Goal: Download file/media

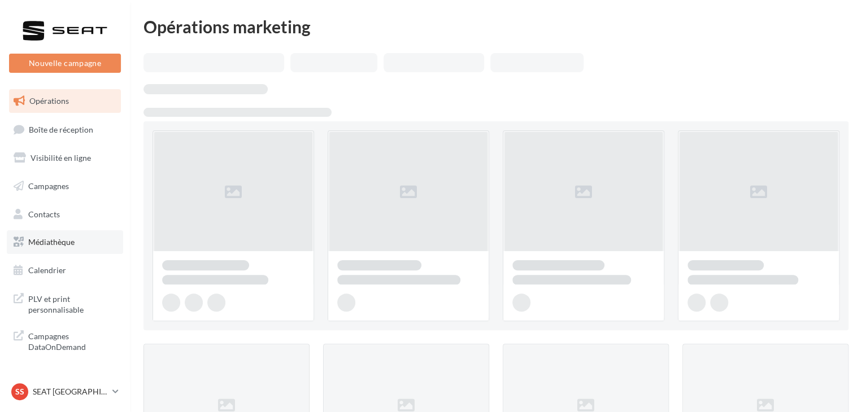
click at [80, 246] on link "Médiathèque" at bounding box center [65, 243] width 116 height 24
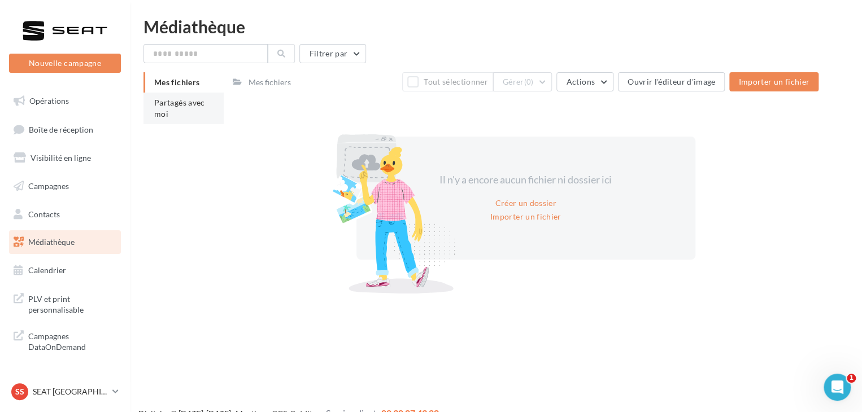
click at [186, 102] on span "Partagés avec moi" at bounding box center [179, 108] width 51 height 21
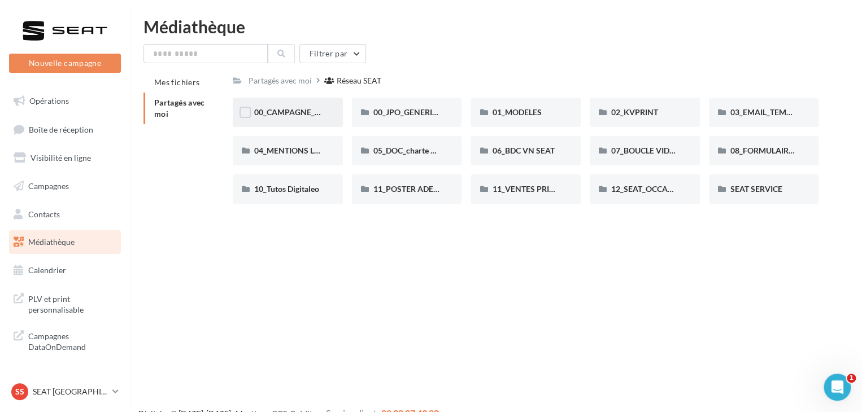
click at [308, 115] on span "00_CAMPAGNE_SEPTEMBRE" at bounding box center [307, 112] width 106 height 10
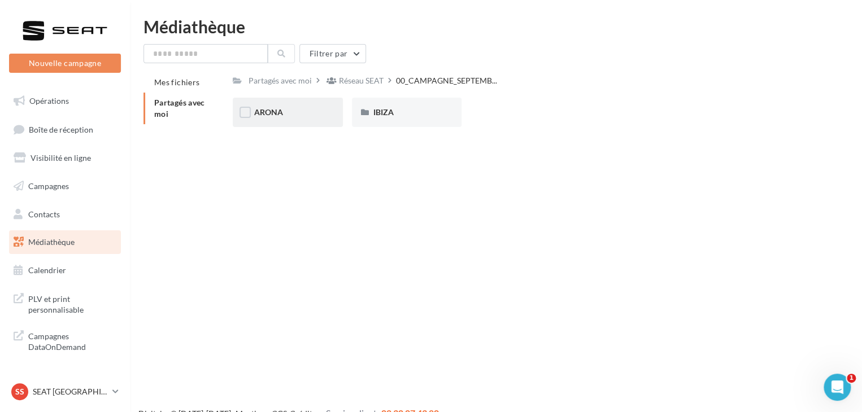
click at [306, 115] on div "ARONA" at bounding box center [287, 112] width 67 height 11
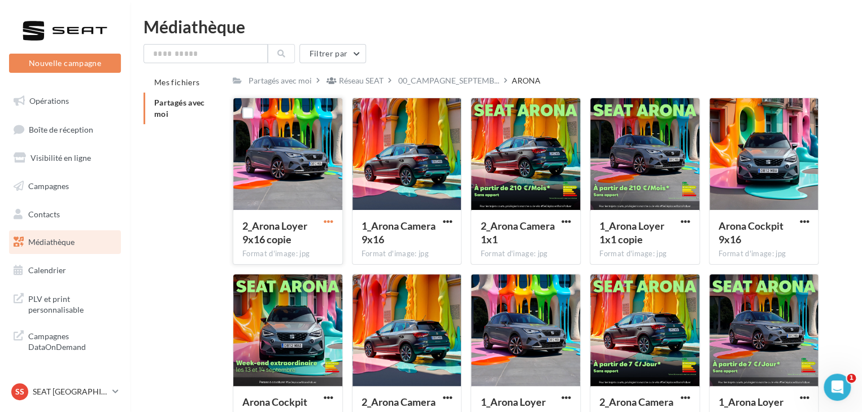
click at [332, 219] on span "button" at bounding box center [329, 222] width 10 height 10
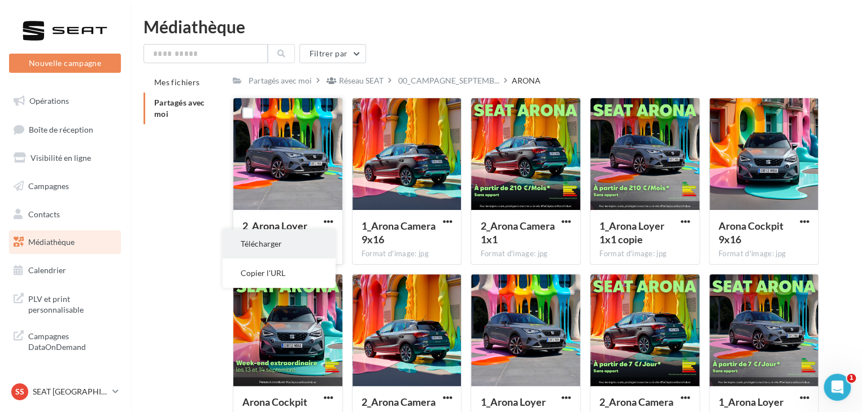
click at [315, 250] on button "Télécharger" at bounding box center [279, 243] width 113 height 29
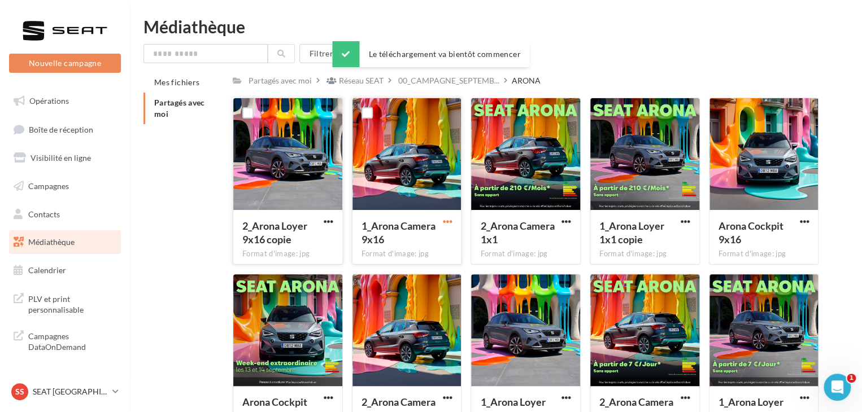
click at [445, 220] on span "button" at bounding box center [447, 222] width 10 height 10
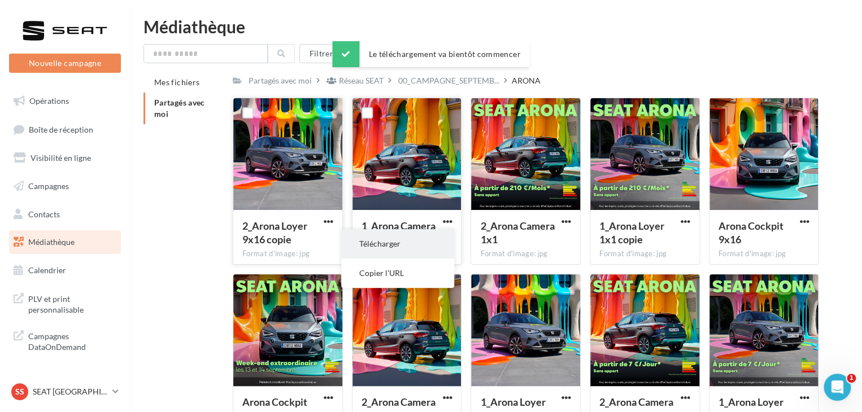
click at [434, 244] on button "Télécharger" at bounding box center [397, 243] width 113 height 29
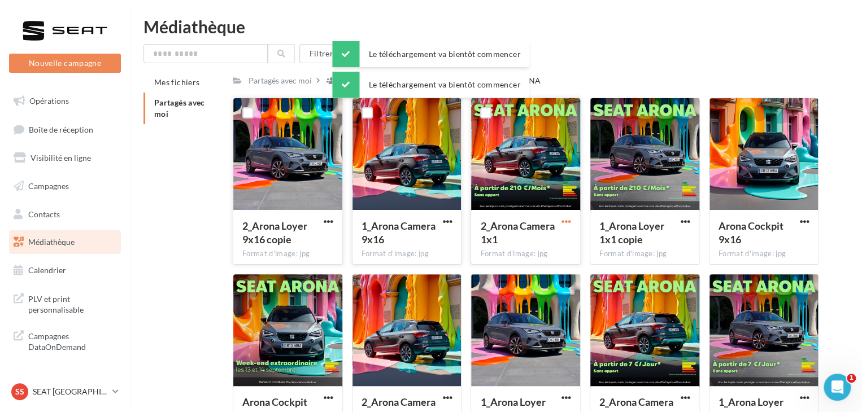
click at [566, 222] on span "button" at bounding box center [567, 222] width 10 height 10
click at [551, 254] on button "Télécharger" at bounding box center [516, 243] width 113 height 29
click at [687, 225] on span "button" at bounding box center [686, 222] width 10 height 10
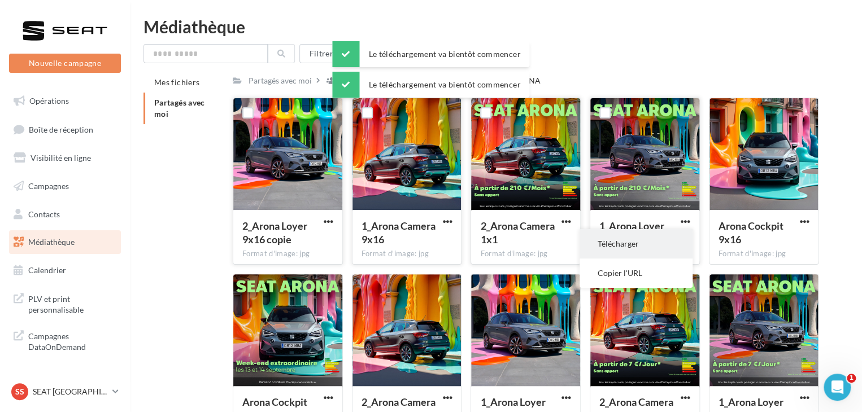
click at [662, 245] on button "Télécharger" at bounding box center [636, 243] width 113 height 29
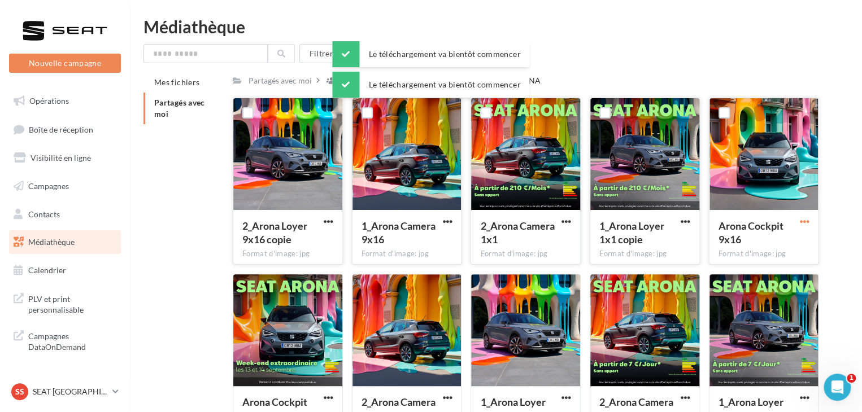
click at [803, 220] on span "button" at bounding box center [804, 222] width 10 height 10
click at [759, 240] on button "Télécharger" at bounding box center [754, 243] width 113 height 29
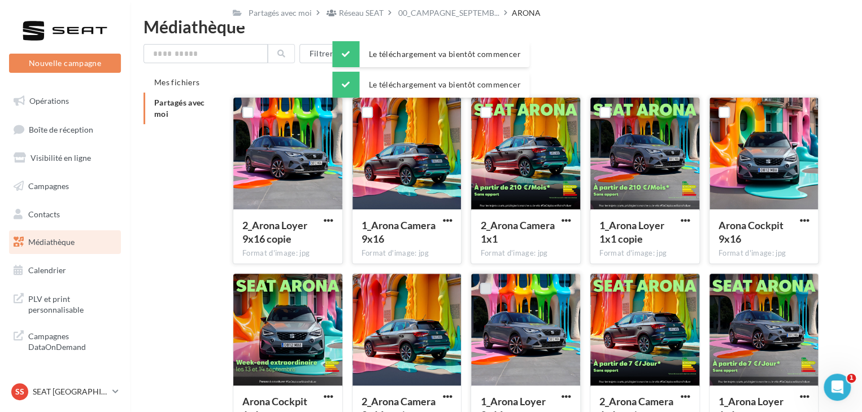
scroll to position [86, 0]
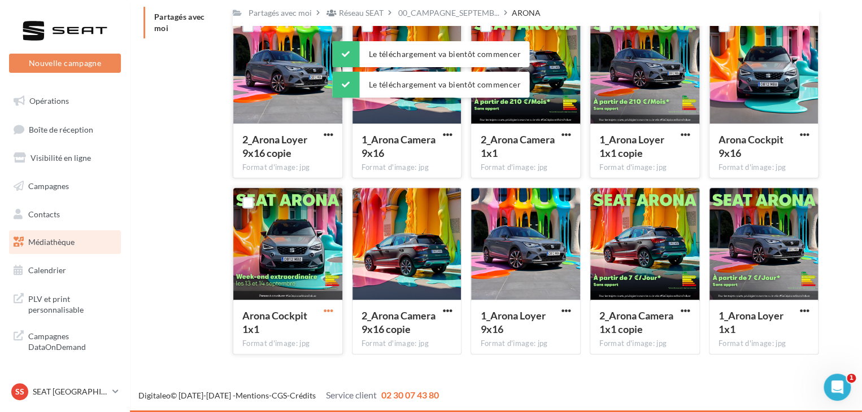
click at [326, 310] on span "button" at bounding box center [329, 311] width 10 height 10
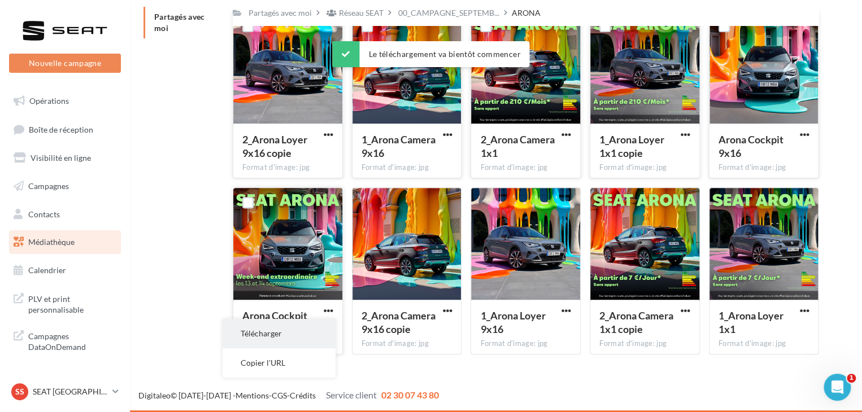
click at [318, 335] on button "Télécharger" at bounding box center [279, 333] width 113 height 29
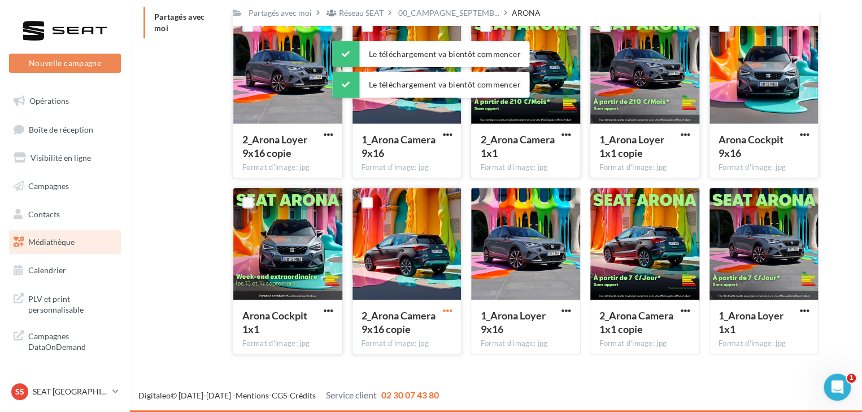
click at [449, 312] on span "button" at bounding box center [447, 311] width 10 height 10
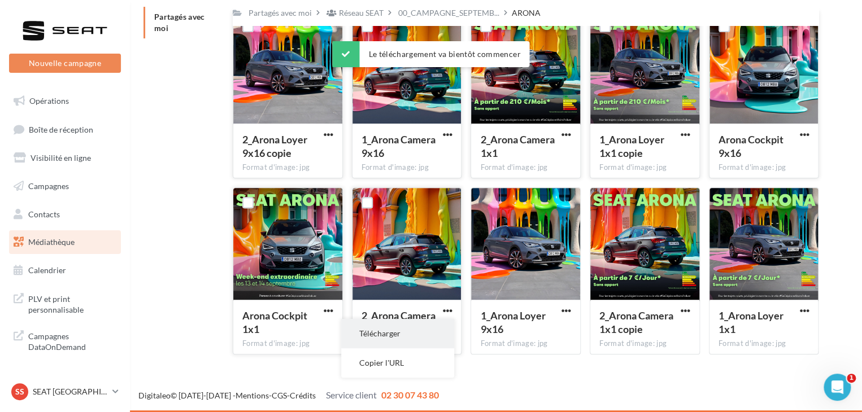
click at [436, 341] on button "Télécharger" at bounding box center [397, 333] width 113 height 29
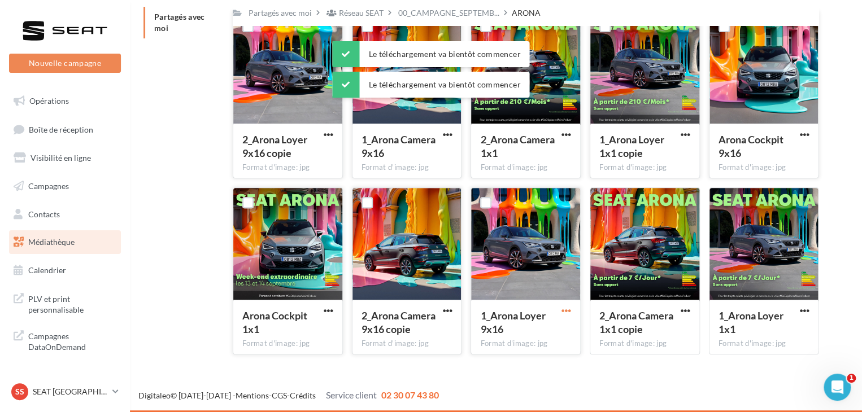
click at [563, 312] on span "button" at bounding box center [567, 311] width 10 height 10
click at [550, 345] on button "Télécharger" at bounding box center [516, 333] width 113 height 29
click at [685, 312] on span "button" at bounding box center [686, 311] width 10 height 10
click at [639, 340] on button "Télécharger" at bounding box center [636, 333] width 113 height 29
click at [806, 308] on span "button" at bounding box center [804, 311] width 10 height 10
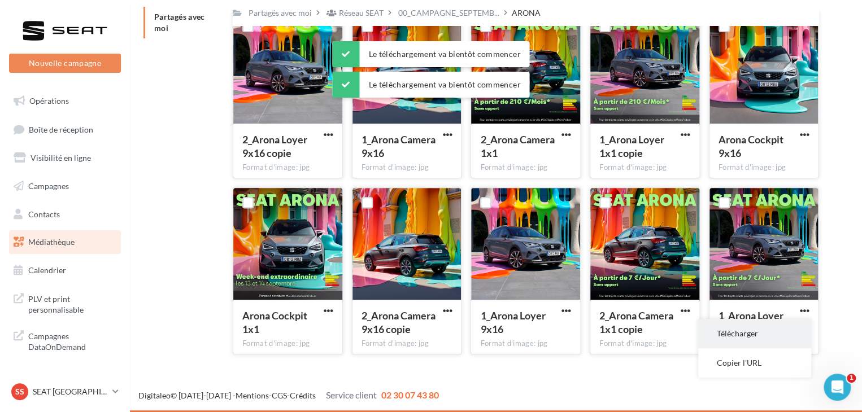
click at [743, 332] on button "Télécharger" at bounding box center [754, 333] width 113 height 29
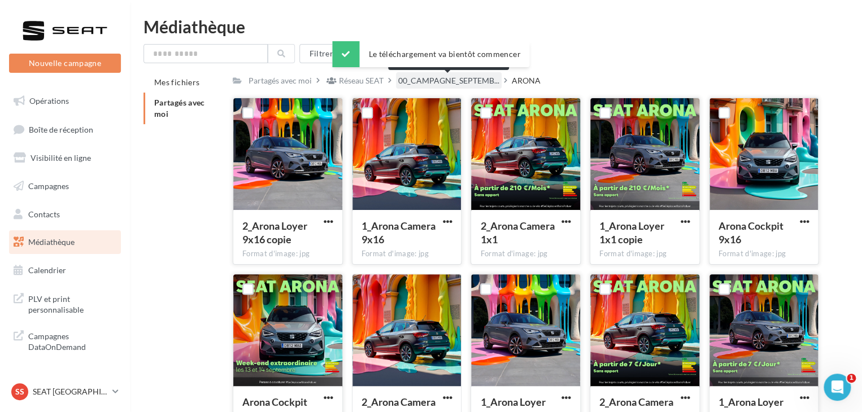
click at [450, 81] on span "00_CAMPAGNE_SEPTEMB..." at bounding box center [448, 80] width 101 height 11
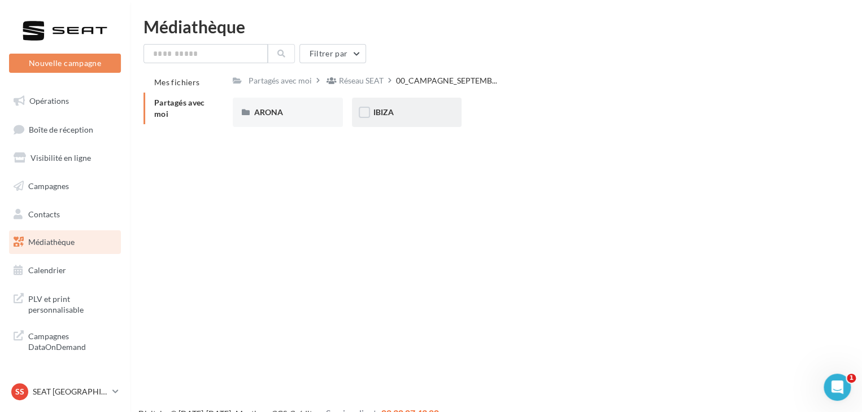
click at [386, 108] on span "IBIZA" at bounding box center [383, 112] width 20 height 10
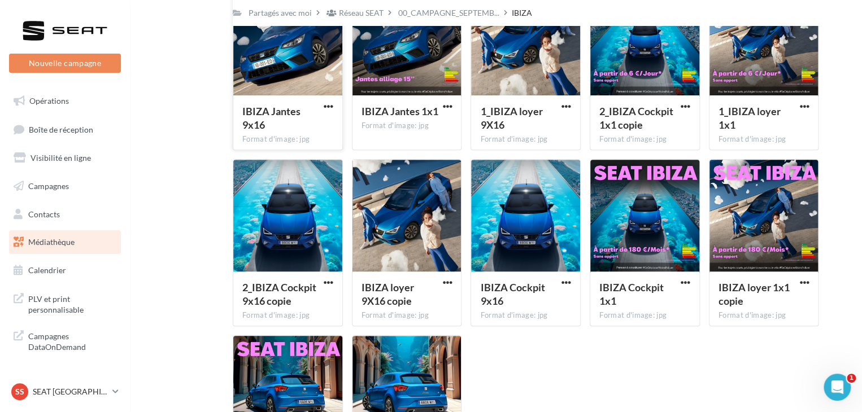
scroll to position [156, 0]
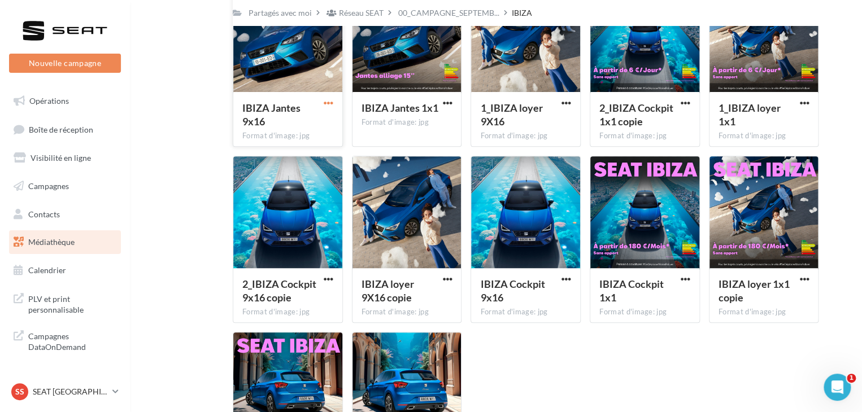
click at [330, 105] on span "button" at bounding box center [329, 103] width 10 height 10
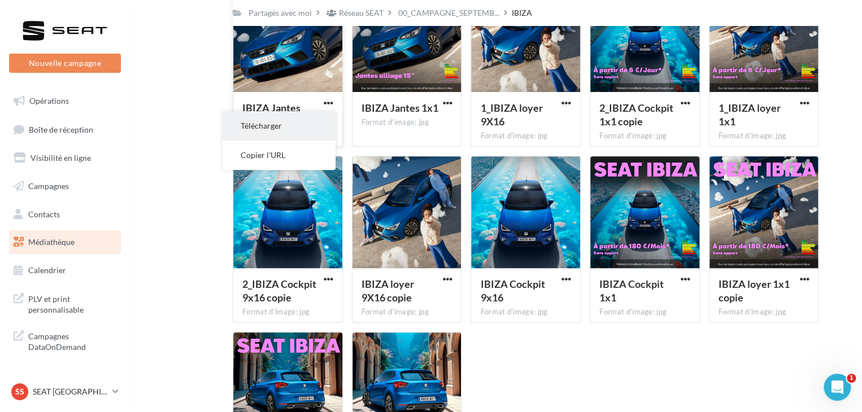
click at [321, 127] on button "Télécharger" at bounding box center [279, 125] width 113 height 29
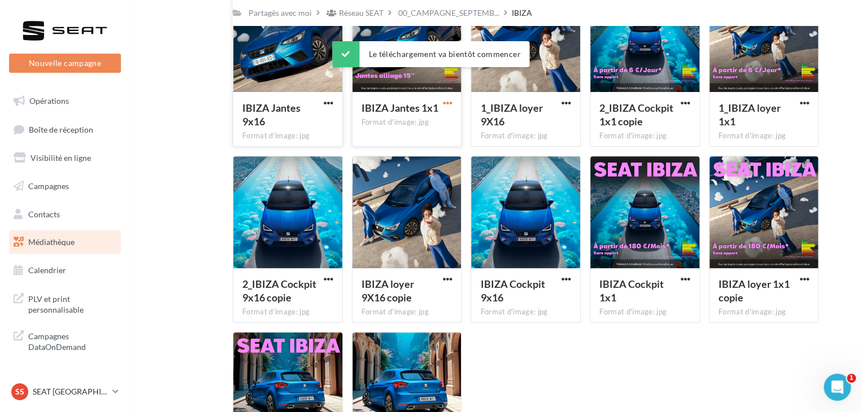
click at [445, 105] on span "button" at bounding box center [447, 103] width 10 height 10
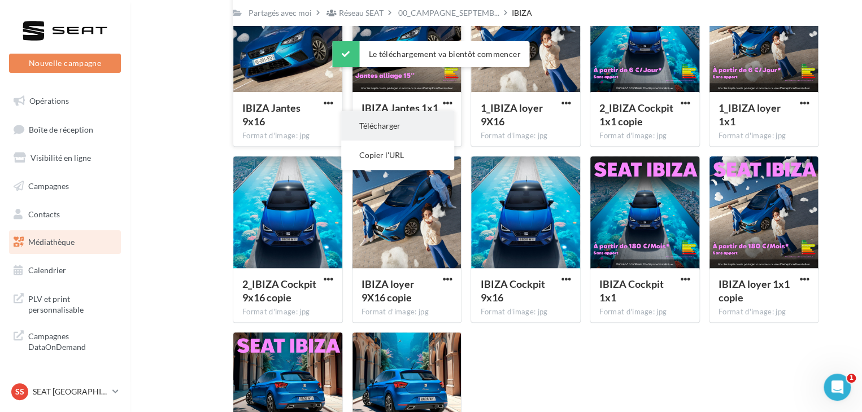
click at [438, 129] on button "Télécharger" at bounding box center [397, 125] width 113 height 29
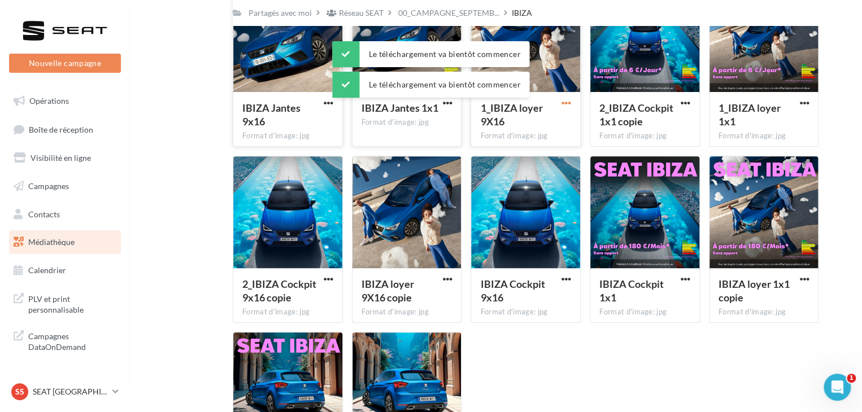
click at [569, 106] on span "button" at bounding box center [567, 103] width 10 height 10
click at [554, 132] on button "Télécharger" at bounding box center [516, 125] width 113 height 29
click at [683, 104] on span "button" at bounding box center [686, 103] width 10 height 10
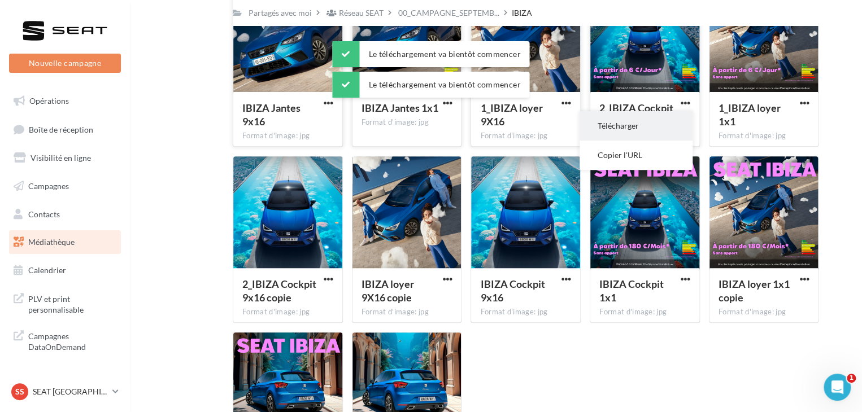
click at [660, 132] on button "Télécharger" at bounding box center [636, 125] width 113 height 29
click at [802, 108] on span "button" at bounding box center [804, 103] width 10 height 10
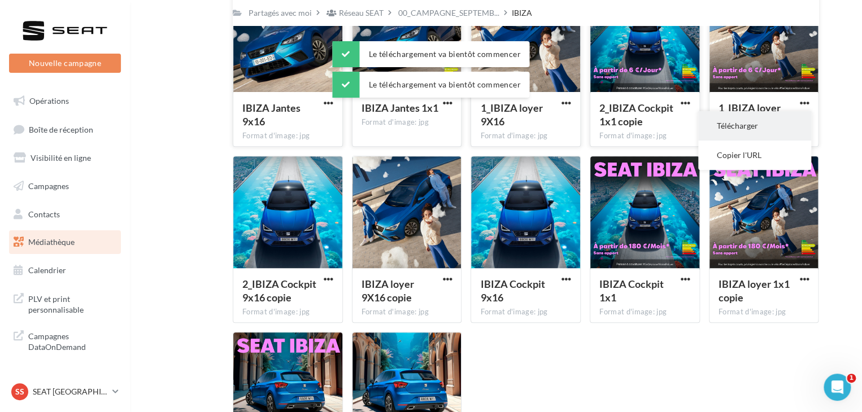
click at [776, 125] on button "Télécharger" at bounding box center [754, 125] width 113 height 29
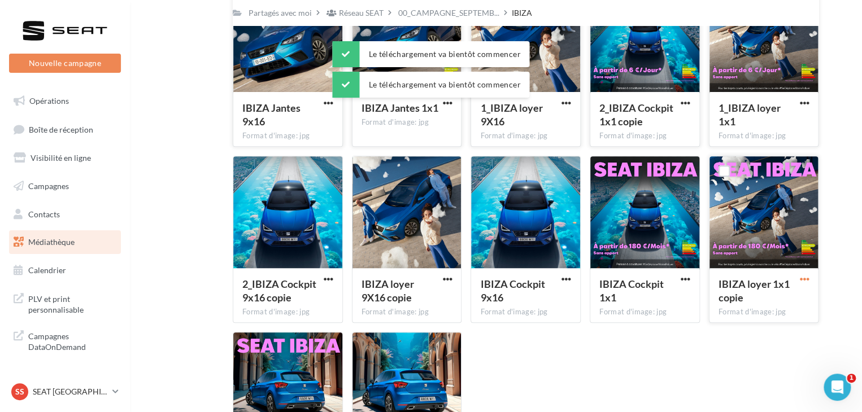
click at [804, 277] on span "button" at bounding box center [804, 280] width 10 height 10
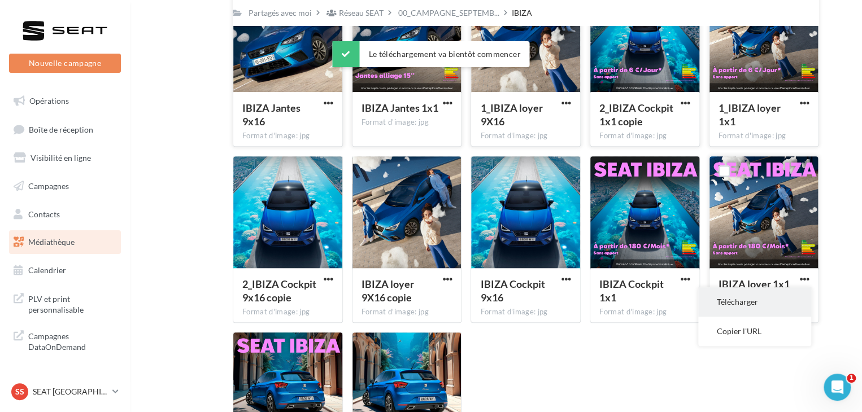
click at [755, 299] on button "Télécharger" at bounding box center [754, 302] width 113 height 29
click at [685, 282] on span "button" at bounding box center [686, 280] width 10 height 10
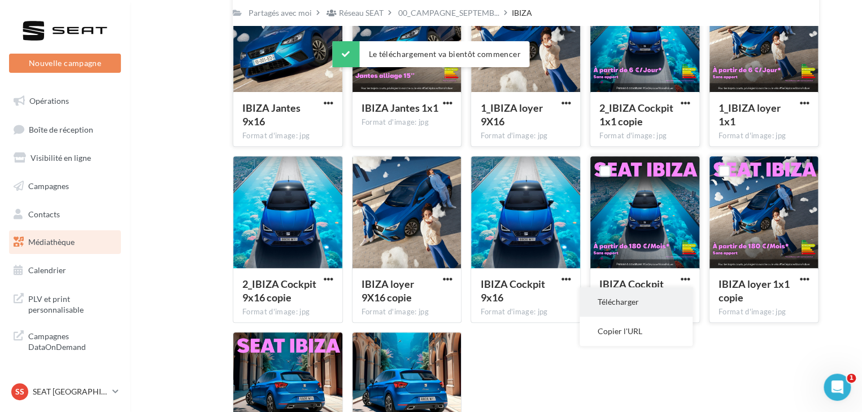
click at [643, 302] on button "Télécharger" at bounding box center [636, 302] width 113 height 29
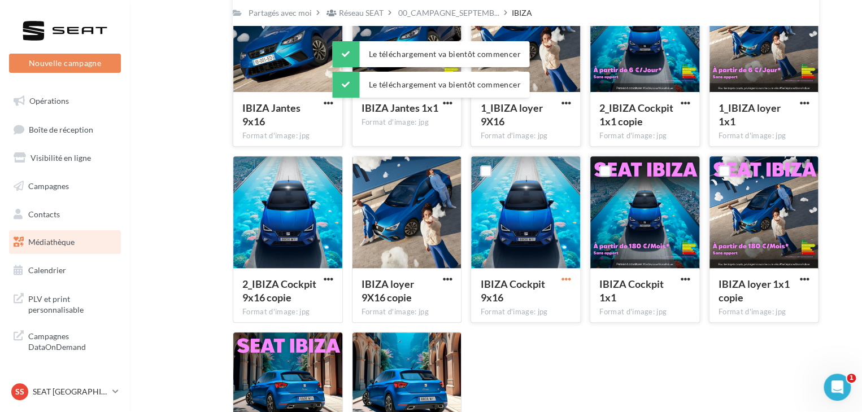
click at [568, 279] on span "button" at bounding box center [567, 280] width 10 height 10
click at [542, 303] on button "Télécharger" at bounding box center [516, 302] width 113 height 29
click at [451, 282] on span "button" at bounding box center [447, 280] width 10 height 10
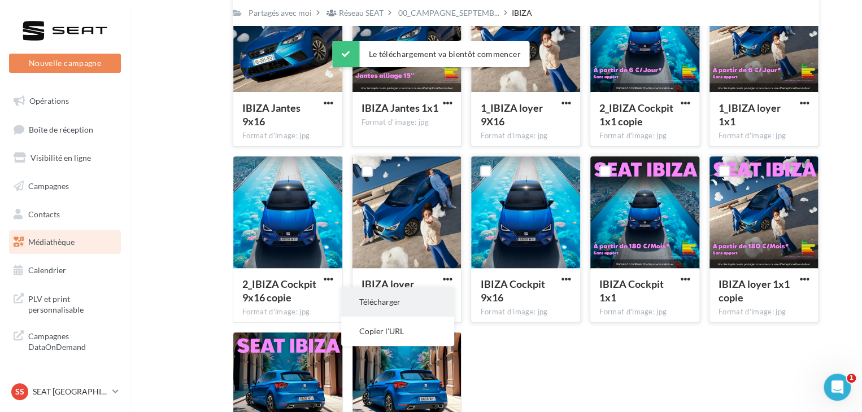
click at [420, 302] on button "Télécharger" at bounding box center [397, 302] width 113 height 29
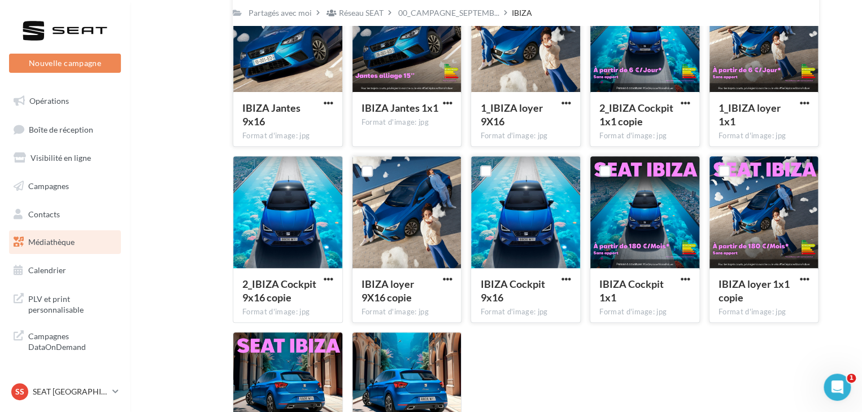
scroll to position [268, 0]
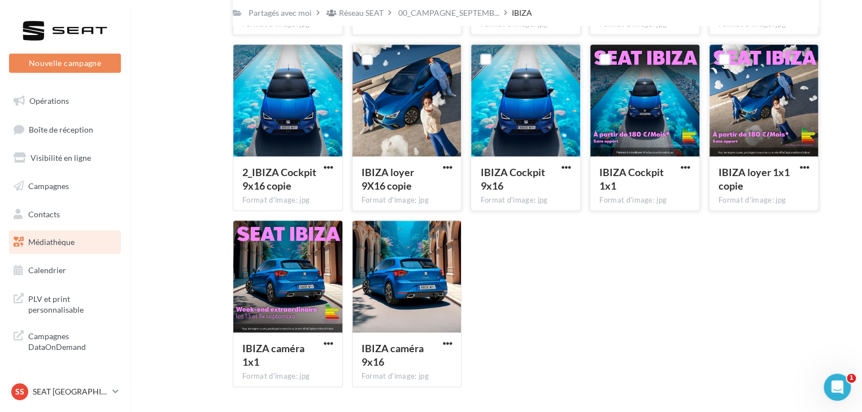
click at [87, 233] on link "Médiathèque" at bounding box center [65, 243] width 116 height 24
